Goal: Information Seeking & Learning: Learn about a topic

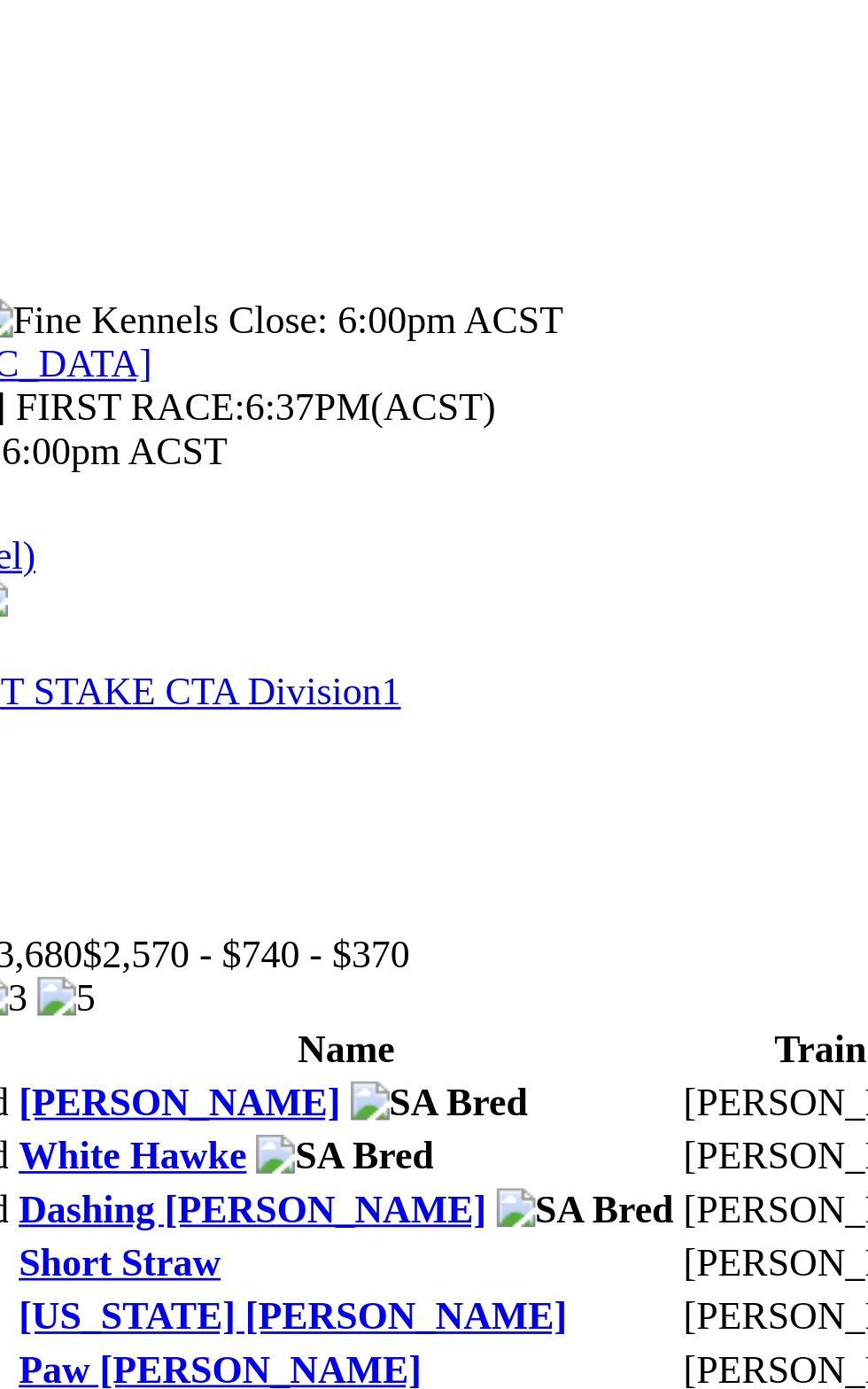
scroll to position [332, 0]
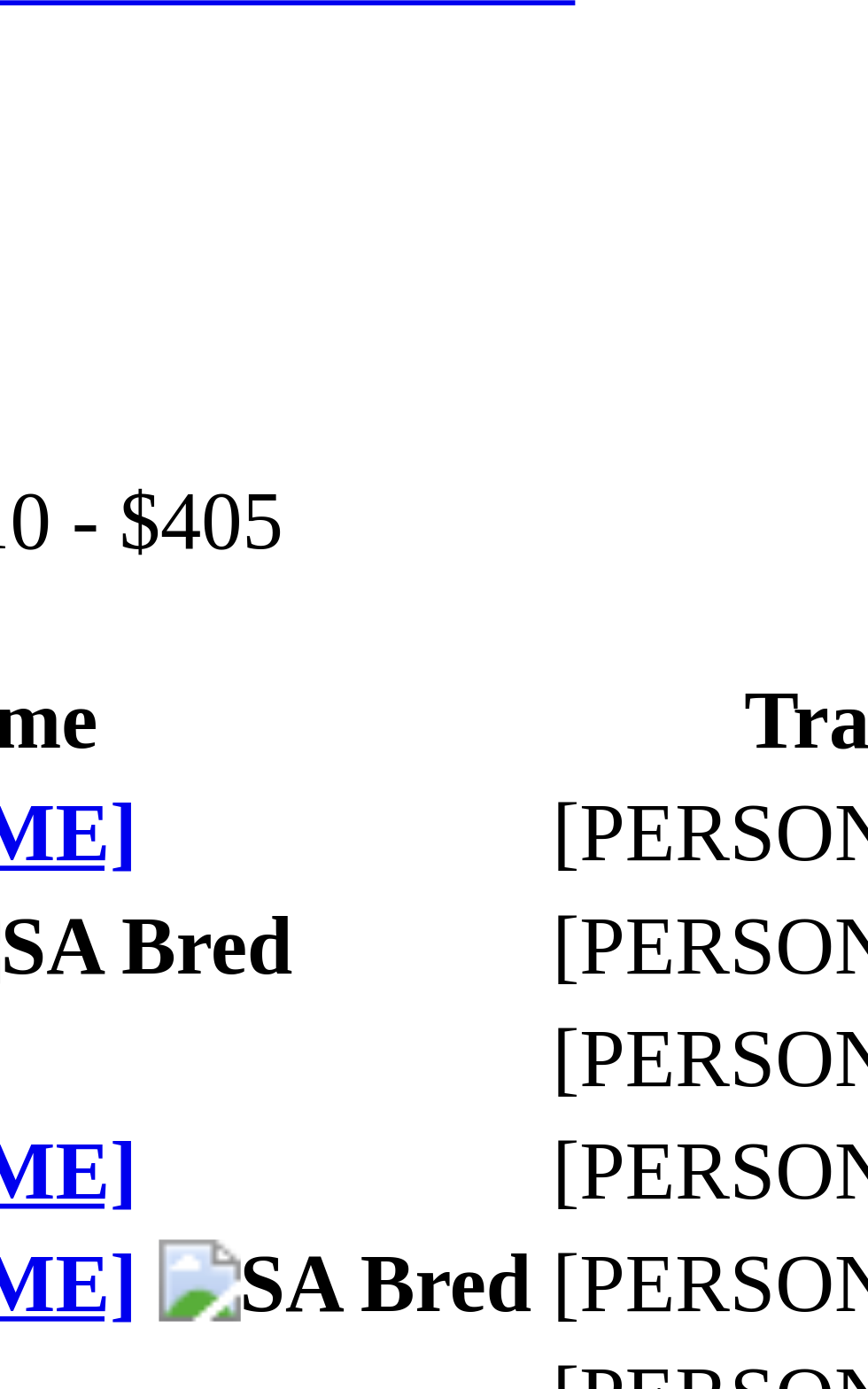
scroll to position [1407, 0]
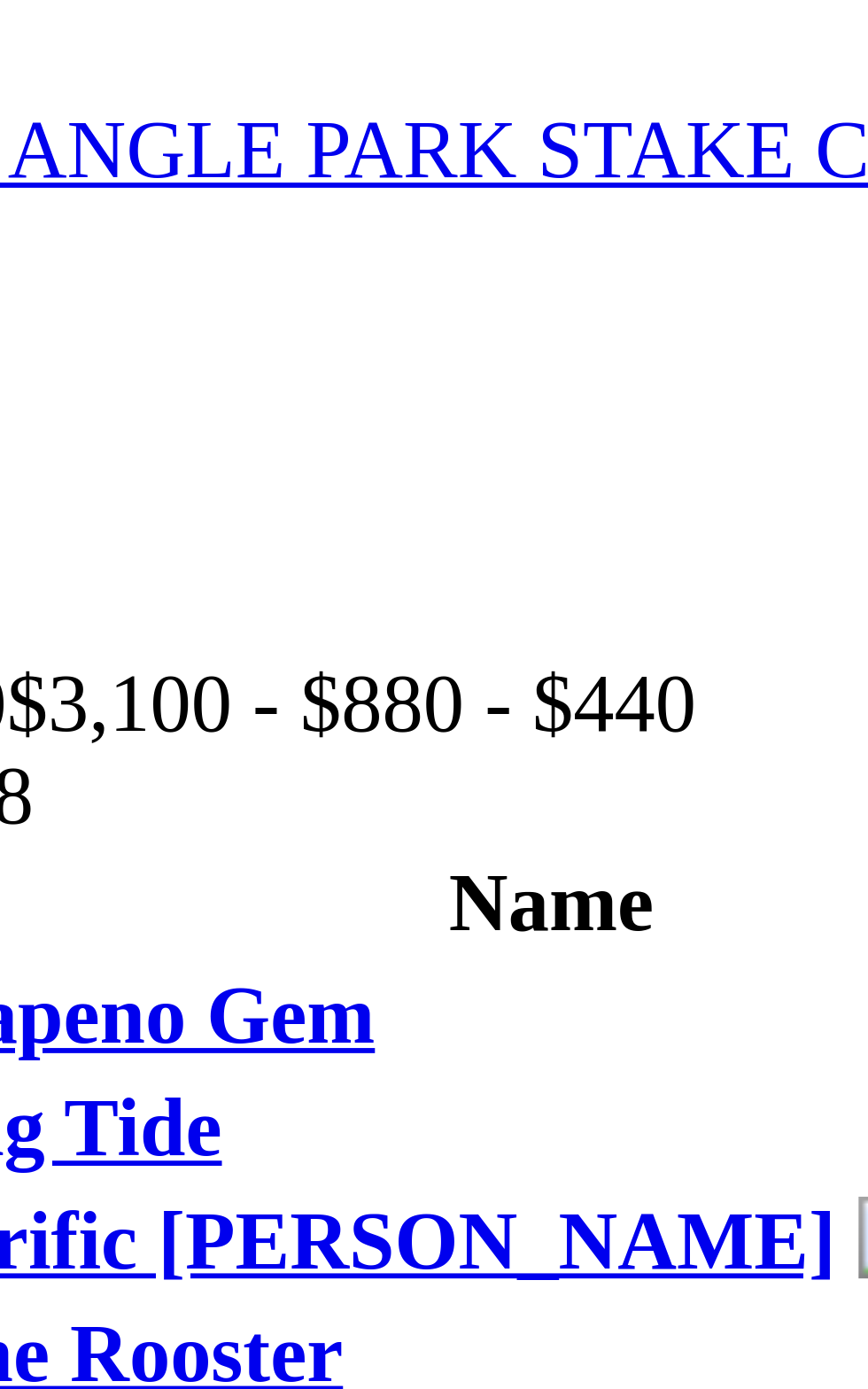
scroll to position [2324, 0]
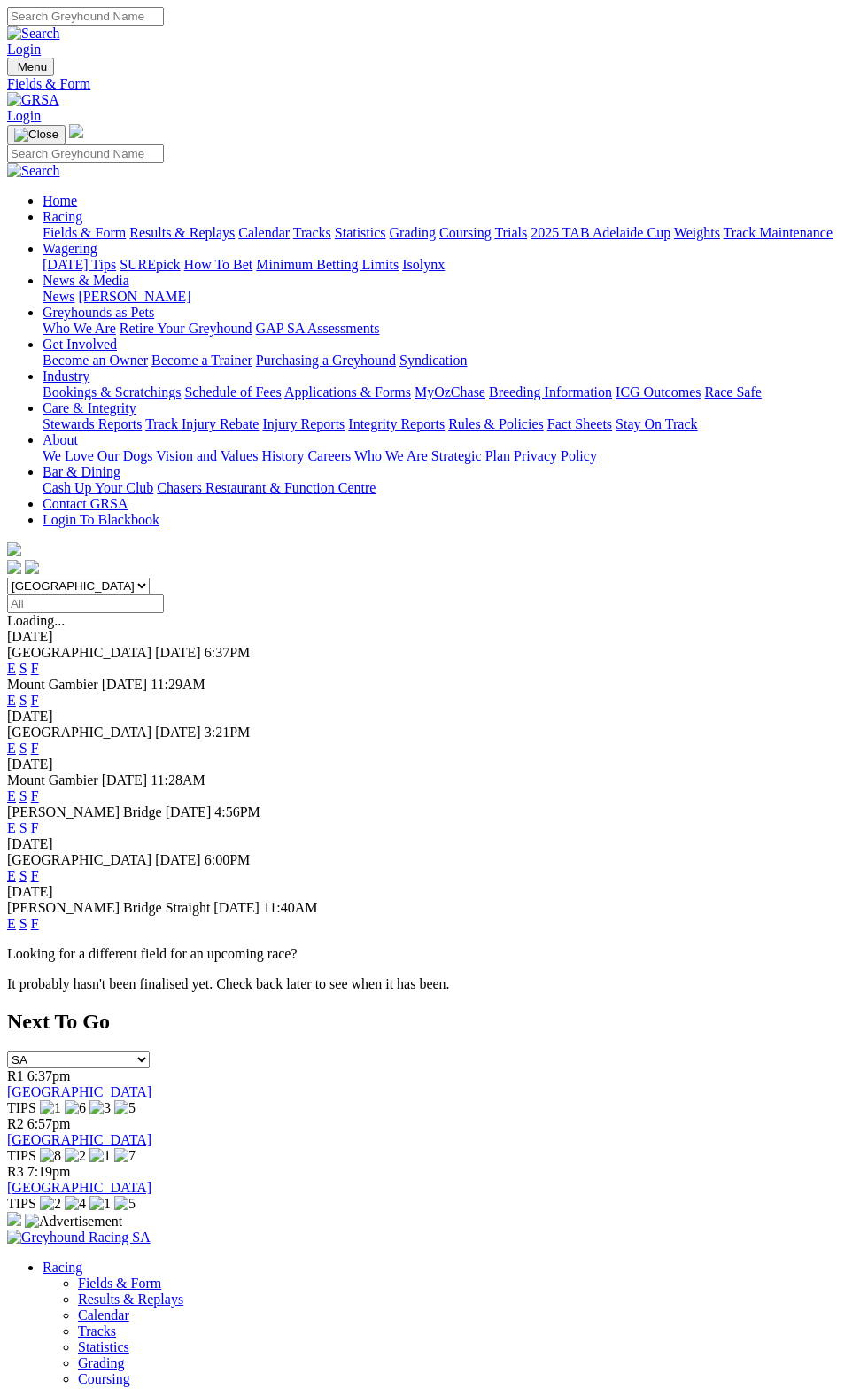
click at [828, 629] on div "[DATE]" at bounding box center [434, 638] width 854 height 16
click at [39, 661] on link "F" at bounding box center [34, 668] width 8 height 15
click at [835, 661] on div "E S F" at bounding box center [434, 669] width 854 height 16
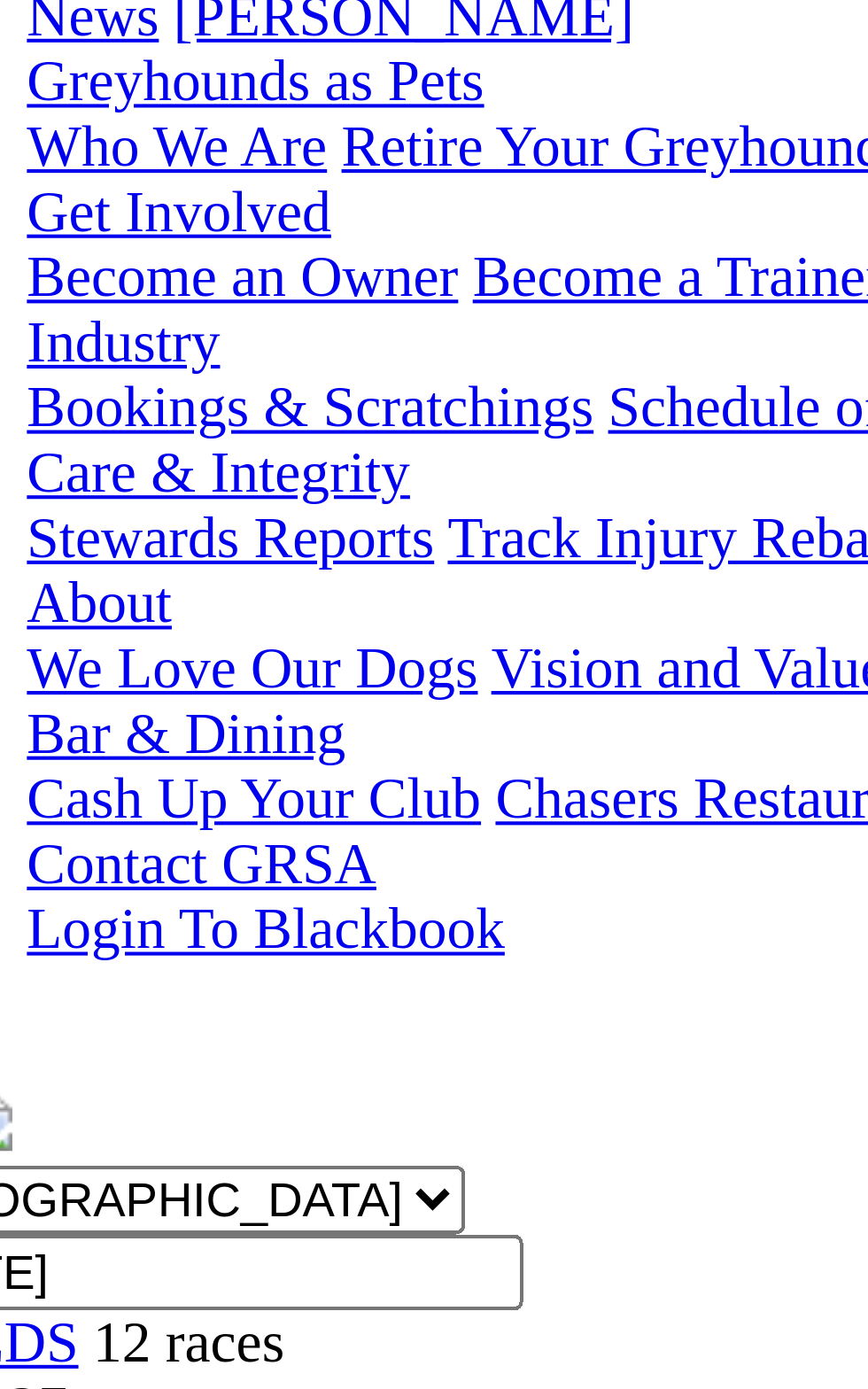
scroll to position [258, 0]
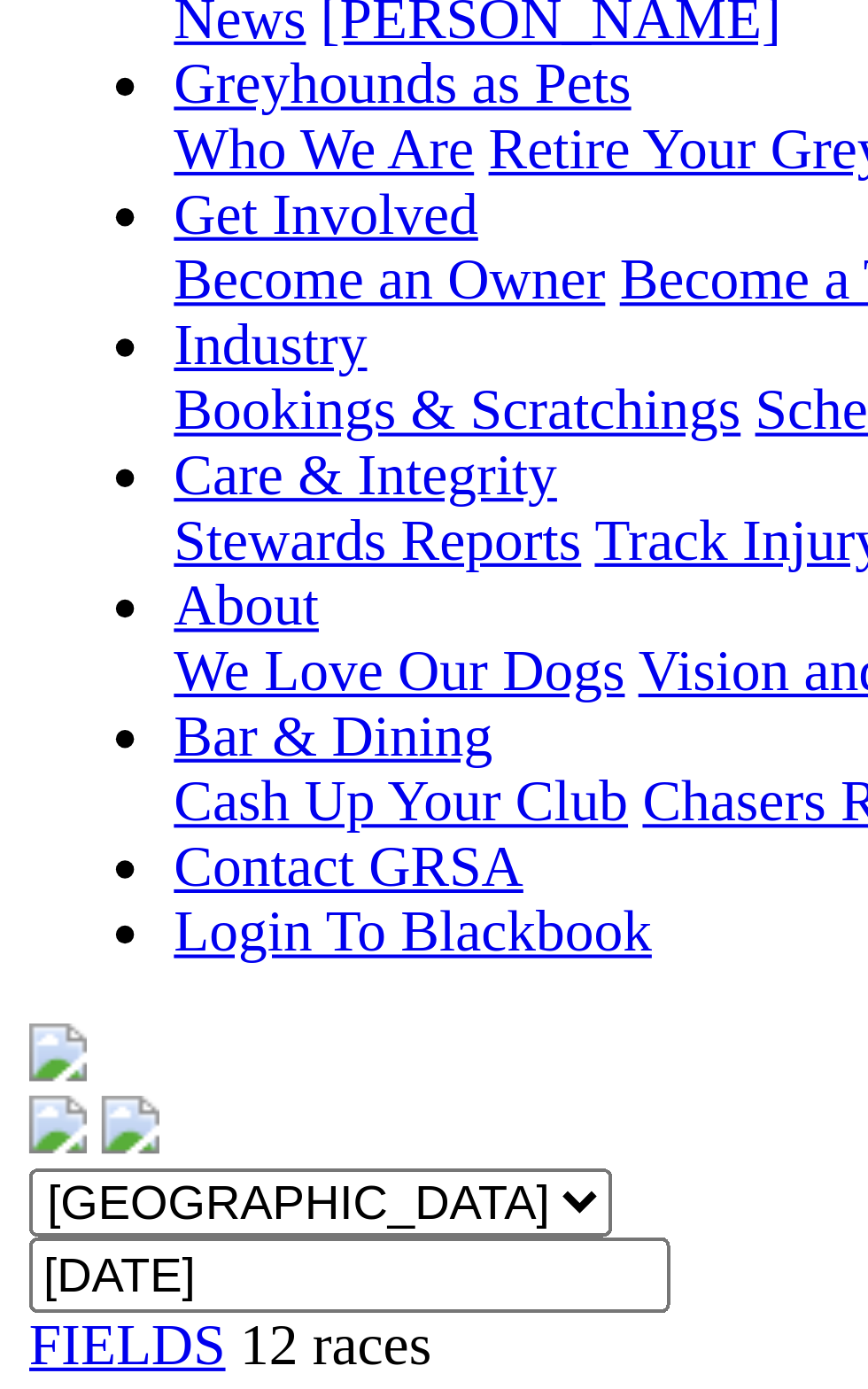
click at [126, 682] on div "R1 6:37pm THE DOGCAST STAKE CTA Division1 Grade: 6 • Distance: 530m • Time: 6:3…" at bounding box center [434, 745] width 854 height 128
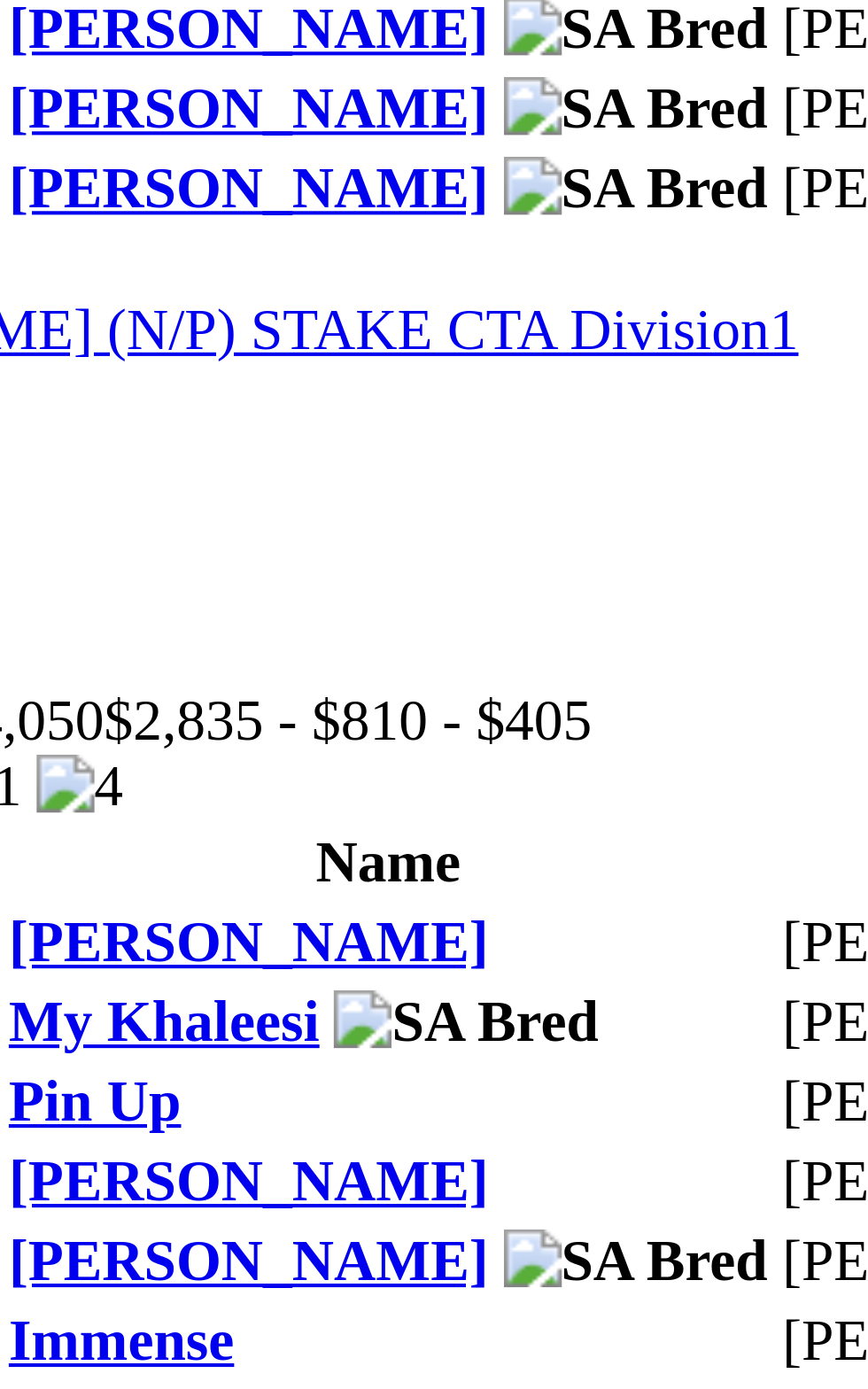
scroll to position [761, 0]
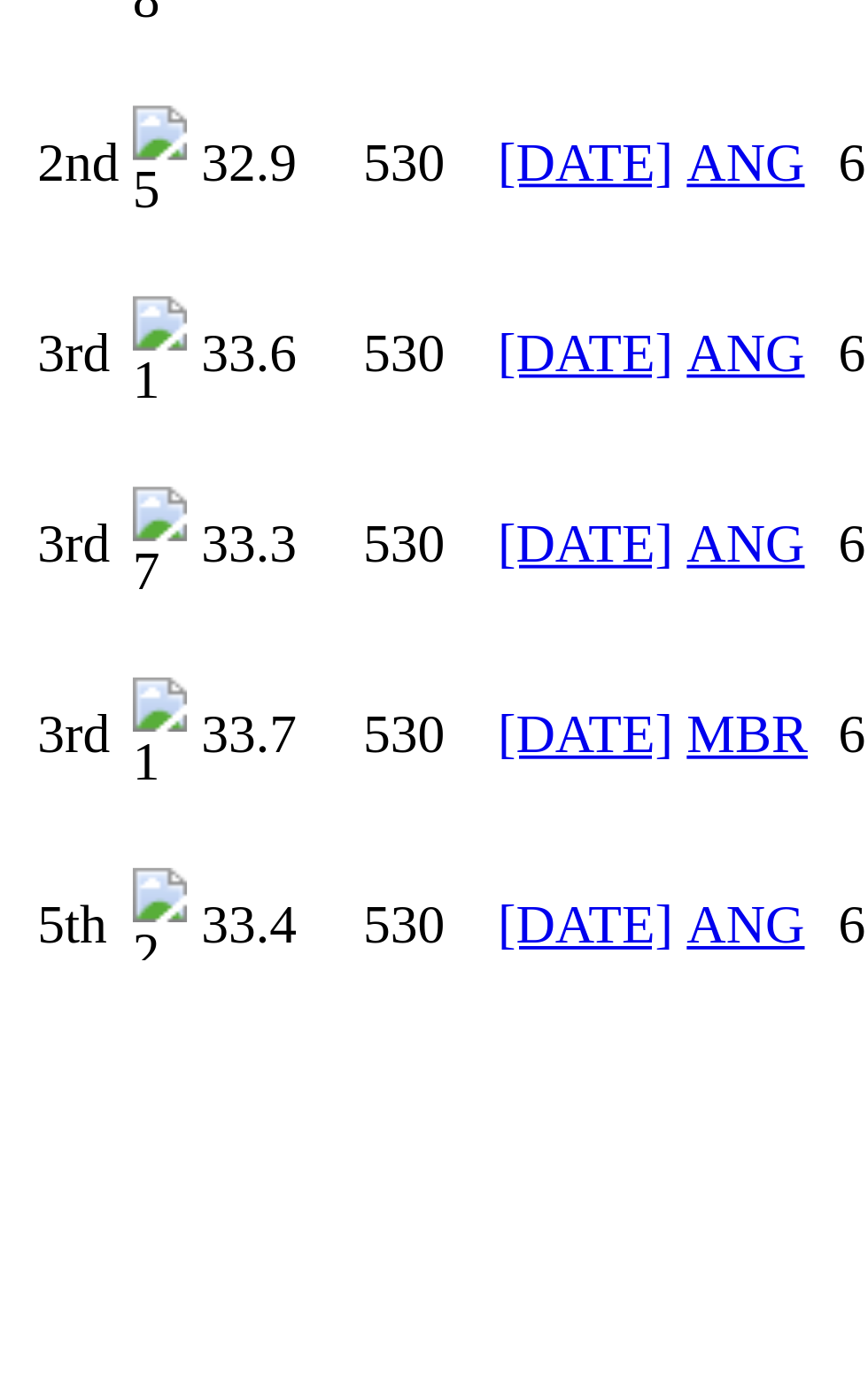
scroll to position [325, 0]
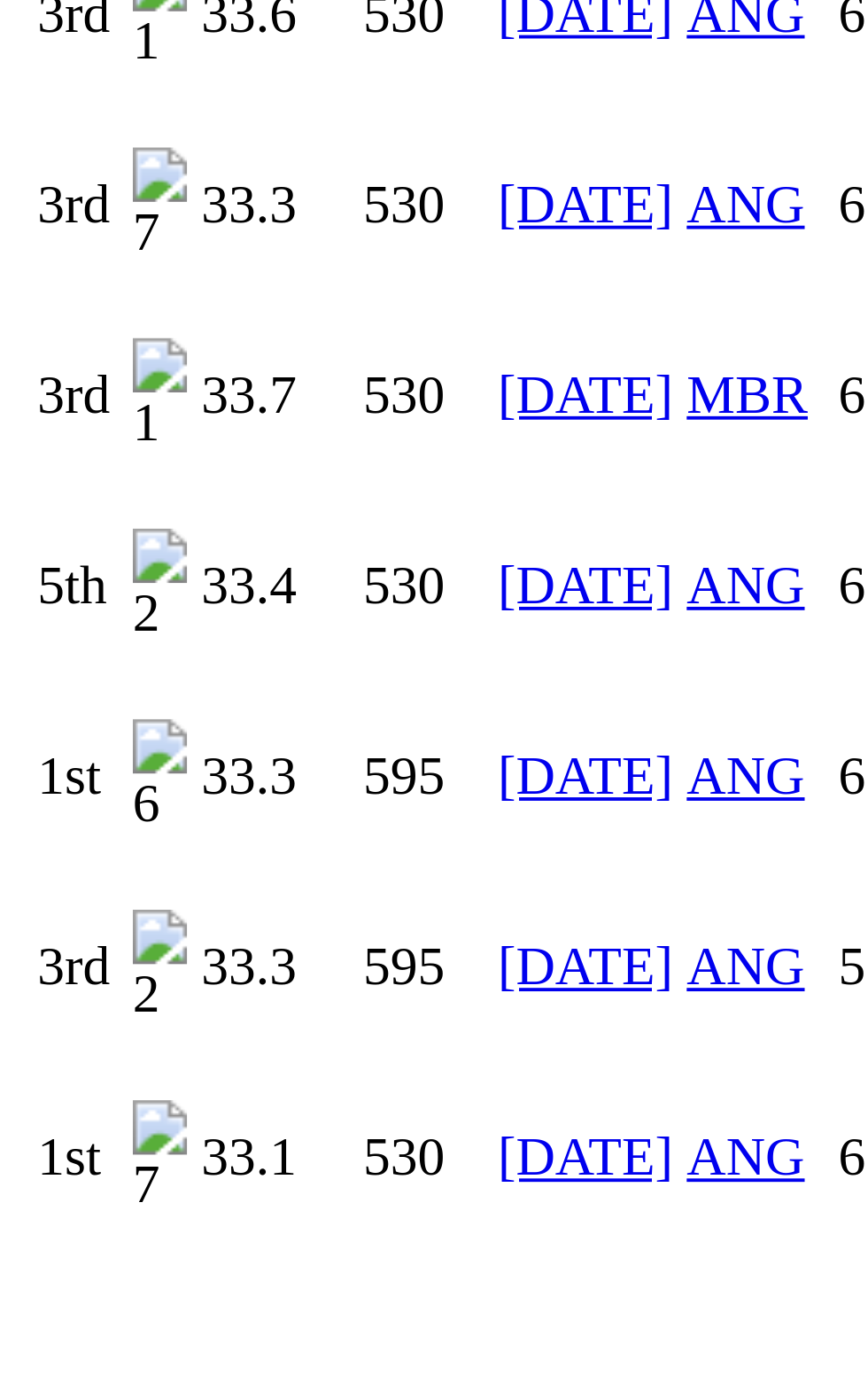
scroll to position [585, 0]
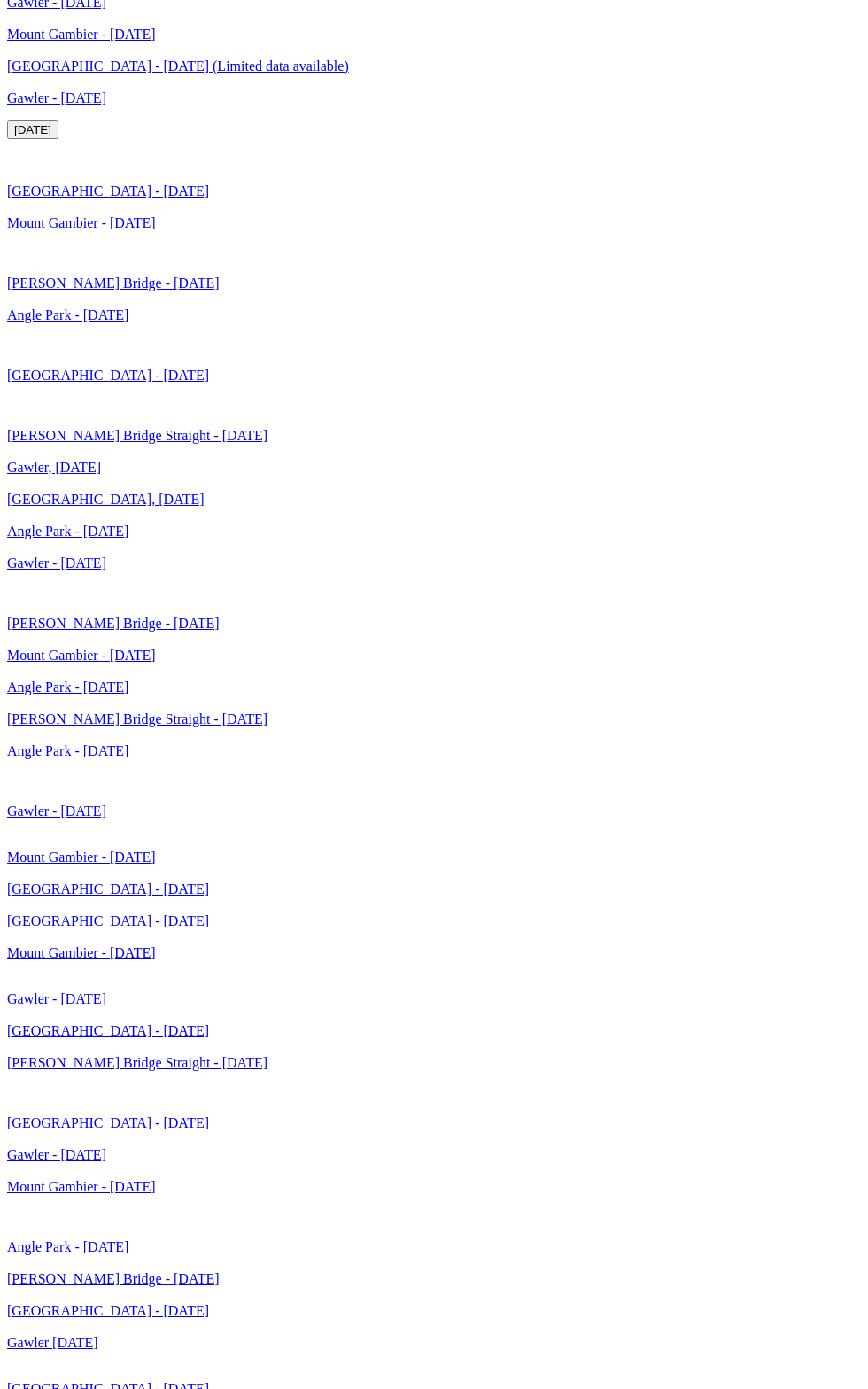
scroll to position [3840, 0]
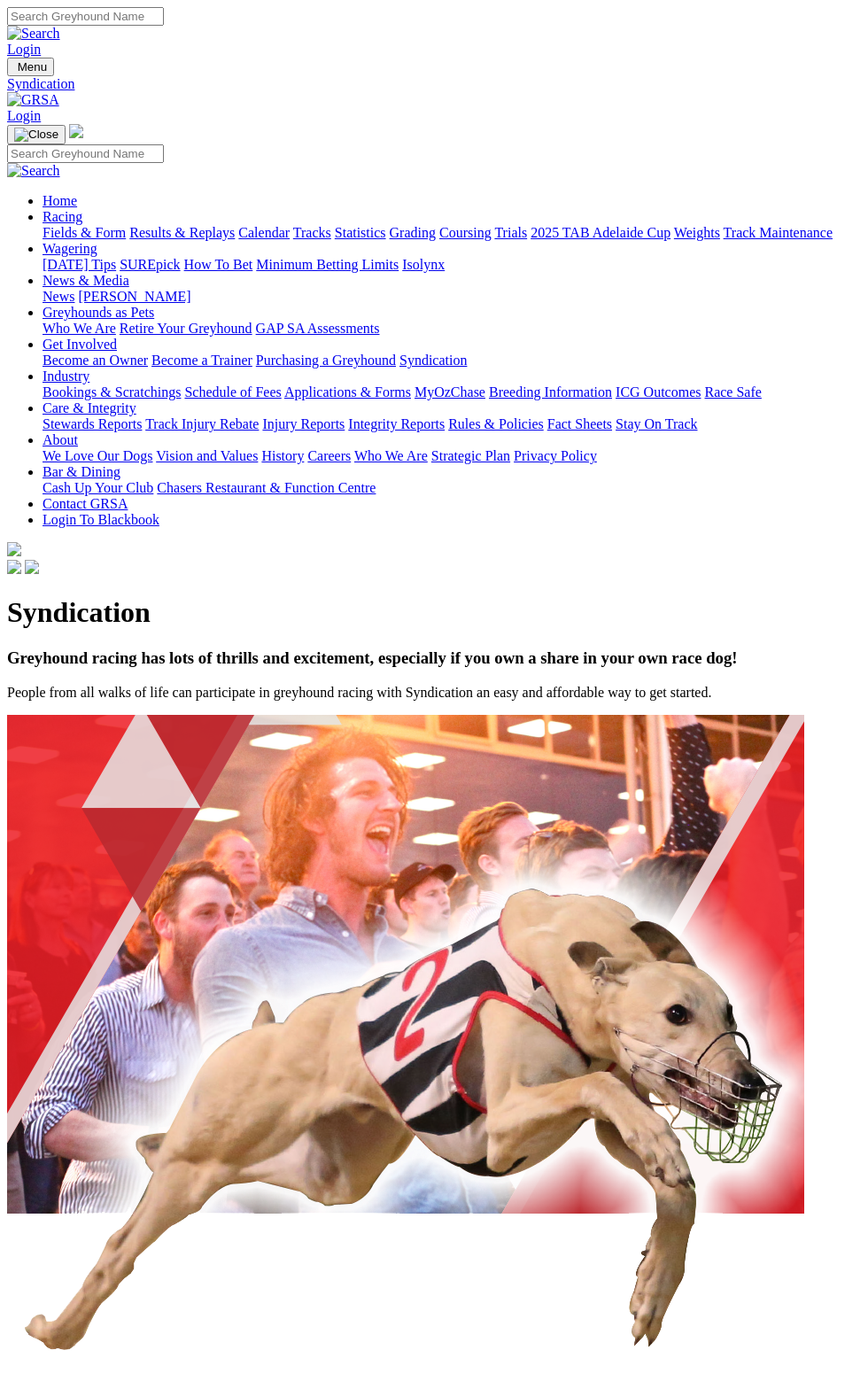
scroll to position [1079, 0]
